Goal: Transaction & Acquisition: Purchase product/service

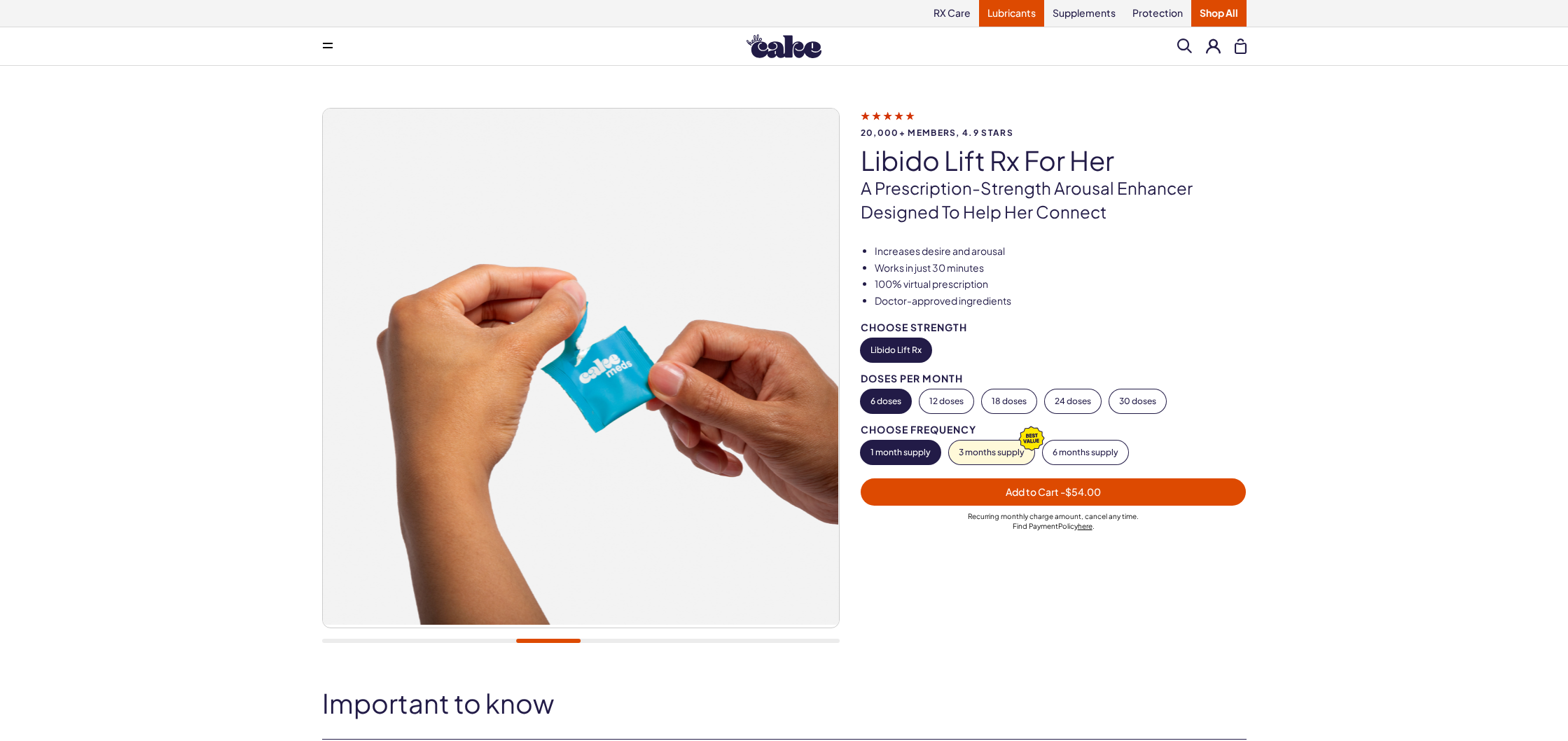
click at [1006, 14] on link "Lubricants" at bounding box center [1012, 13] width 65 height 27
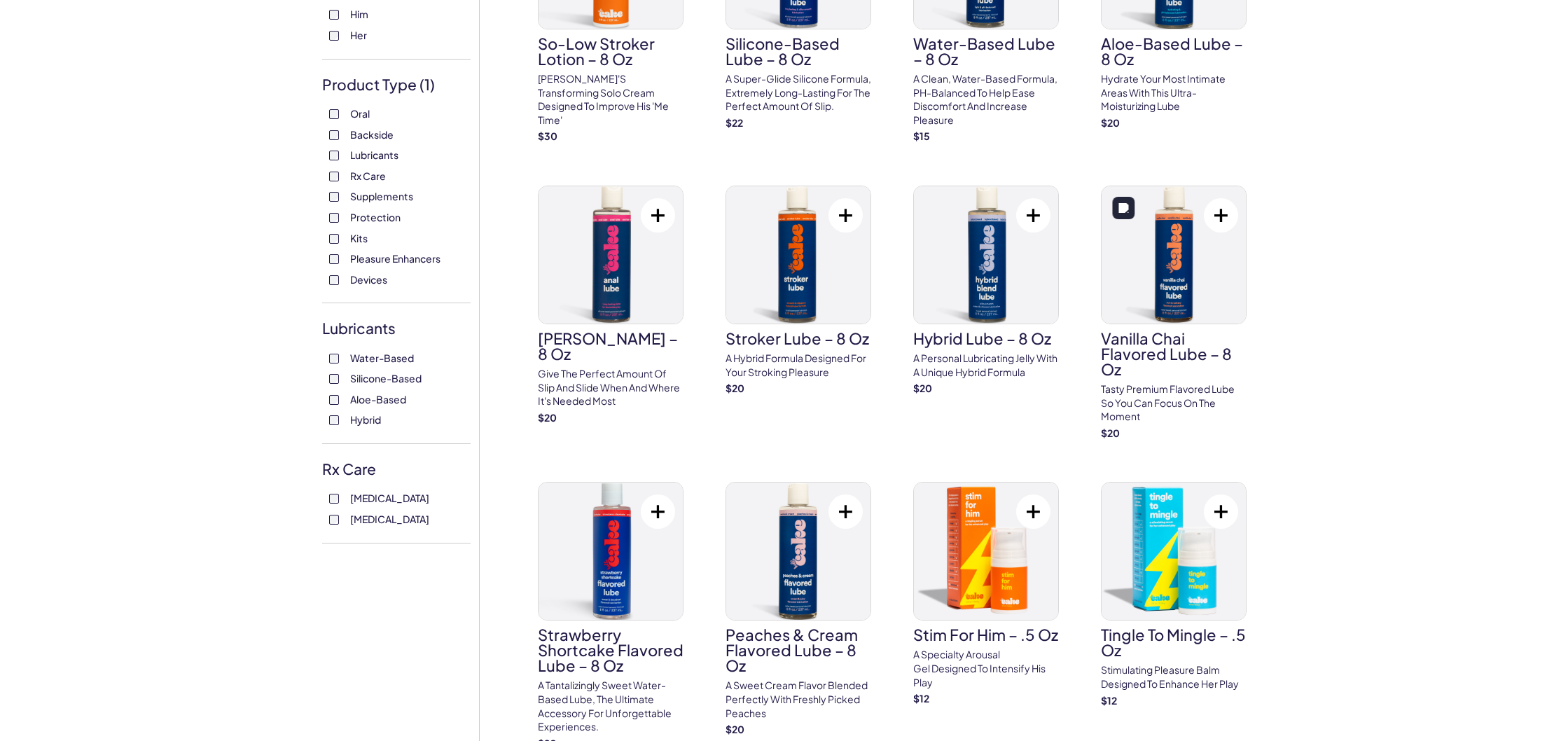
scroll to position [239, 0]
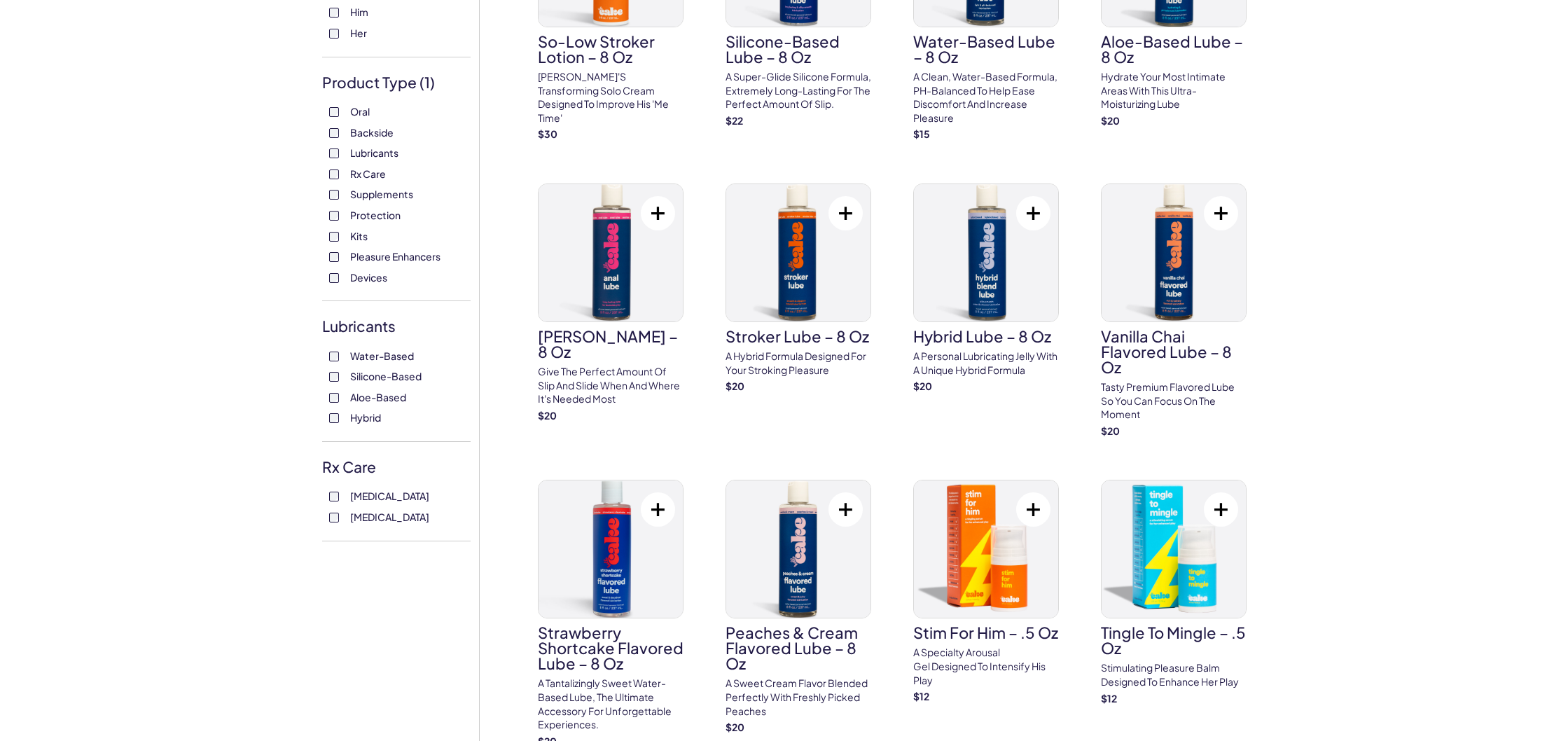
click at [362, 132] on span "Backside" at bounding box center [371, 132] width 44 height 18
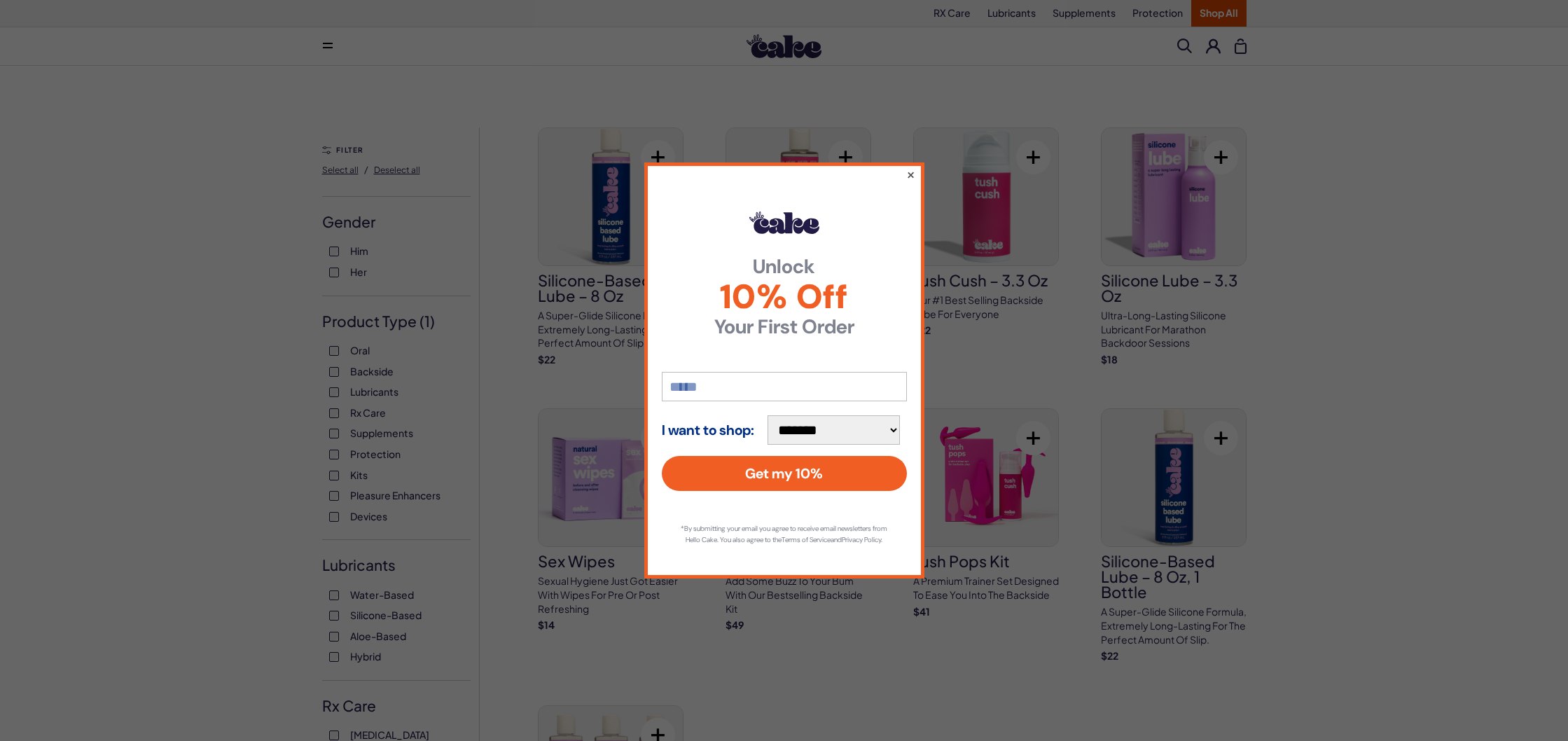
click at [913, 169] on button "×" at bounding box center [910, 174] width 9 height 17
